Goal: Transaction & Acquisition: Download file/media

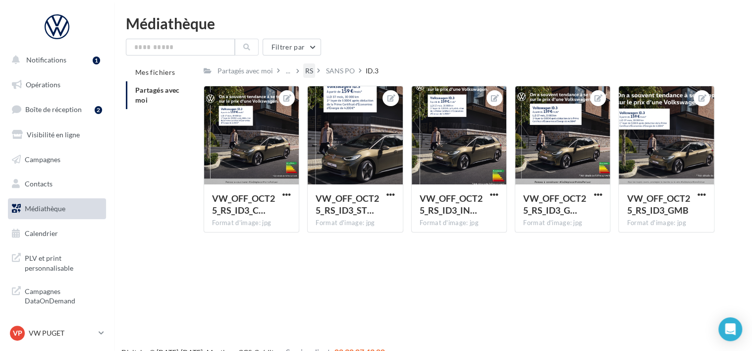
click at [309, 70] on div "RS" at bounding box center [309, 71] width 8 height 10
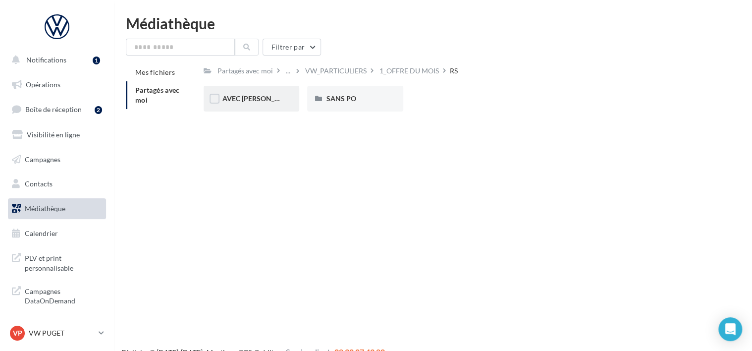
click at [275, 95] on div "AVEC [PERSON_NAME]" at bounding box center [251, 99] width 58 height 10
click at [282, 101] on div "ID.3" at bounding box center [252, 99] width 96 height 26
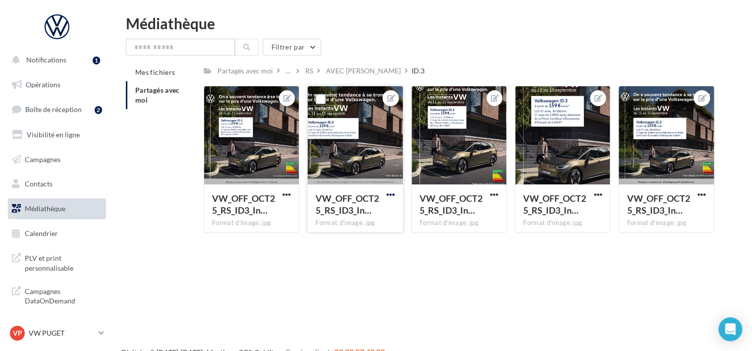
click at [386, 196] on span "button" at bounding box center [390, 194] width 8 height 8
click at [363, 243] on button "Télécharger" at bounding box center [344, 240] width 105 height 26
click at [298, 283] on div "Notifications 1 Opérations Boîte de réception 2 Visibilité en ligne Campagnes C…" at bounding box center [376, 191] width 752 height 351
